Goal: Transaction & Acquisition: Purchase product/service

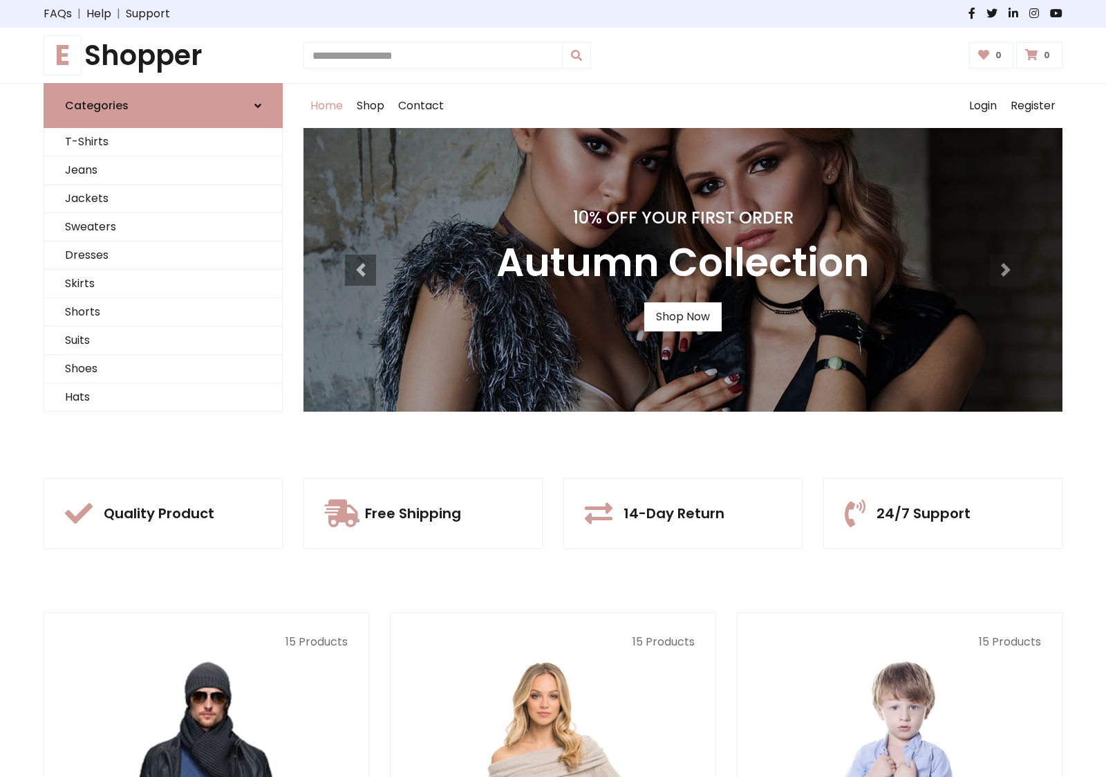
click at [553, 388] on div "10% Off Your First Order Autumn Collection Shop Now" at bounding box center [683, 269] width 759 height 283
click at [682, 316] on link "Shop Now" at bounding box center [682, 316] width 77 height 29
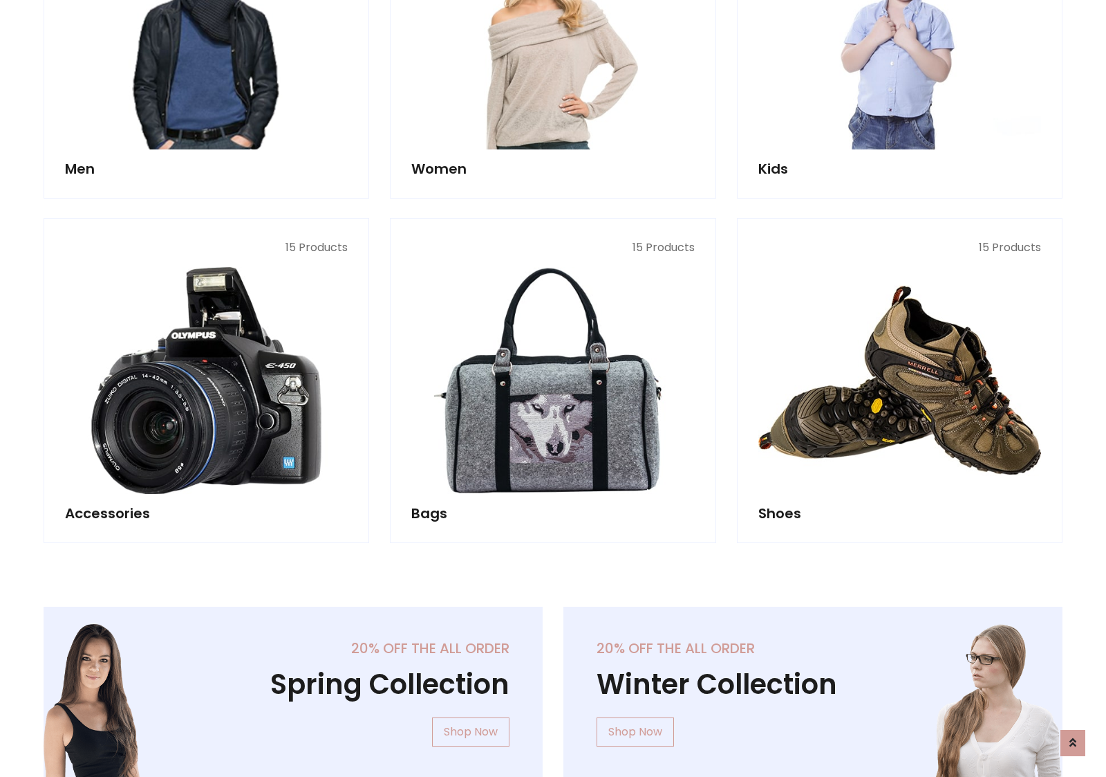
scroll to position [1379, 0]
